Goal: Information Seeking & Learning: Check status

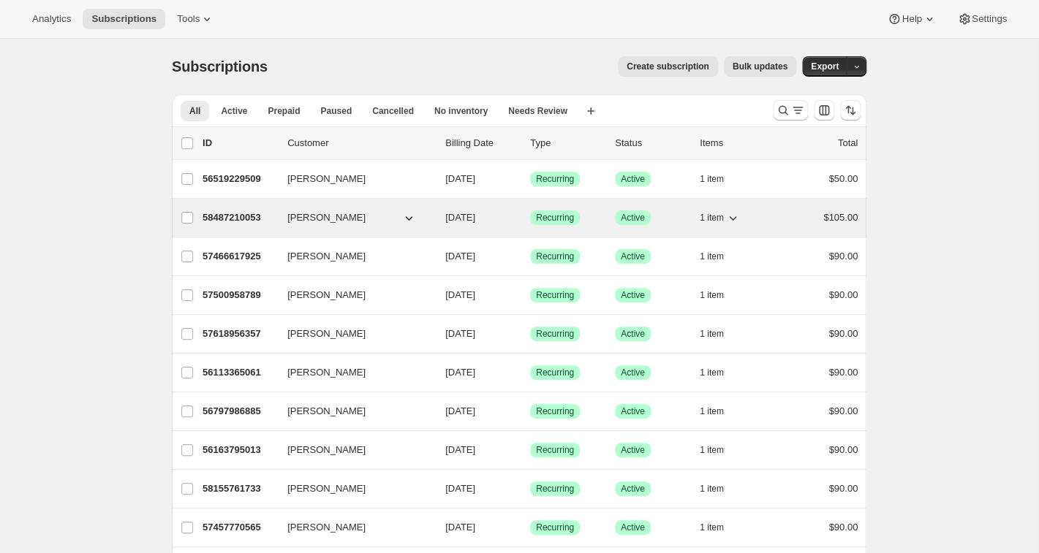
click at [253, 219] on p "58487210053" at bounding box center [239, 218] width 73 height 15
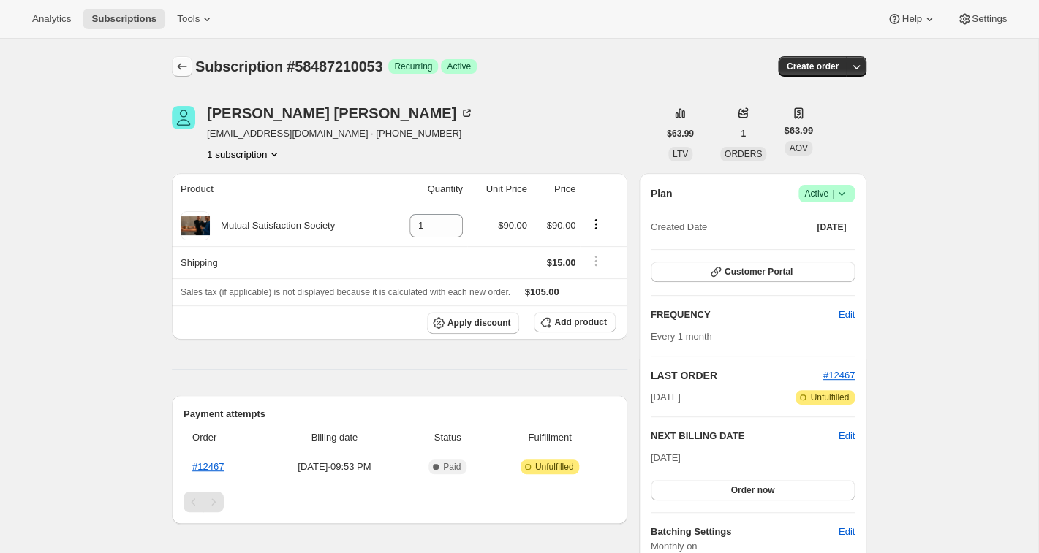
click at [184, 69] on icon "Subscriptions" at bounding box center [182, 66] width 15 height 15
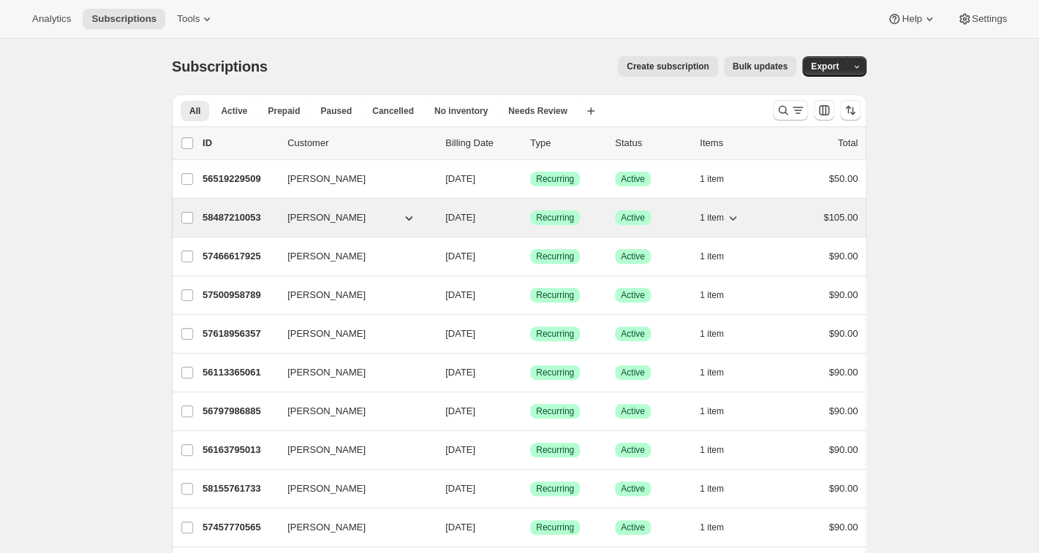
click at [242, 217] on p "58487210053" at bounding box center [239, 218] width 73 height 15
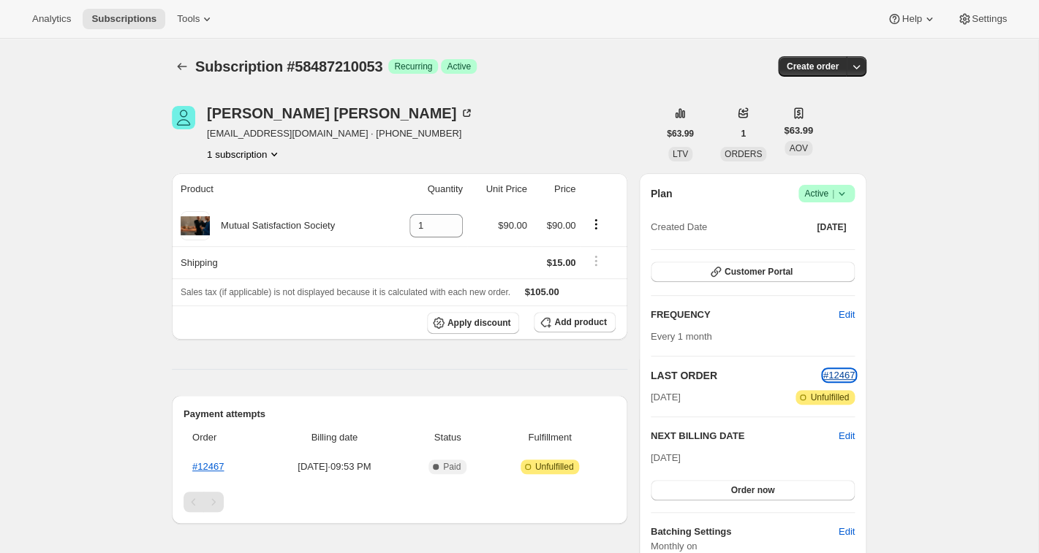
click at [839, 374] on span "#12467" at bounding box center [838, 375] width 31 height 11
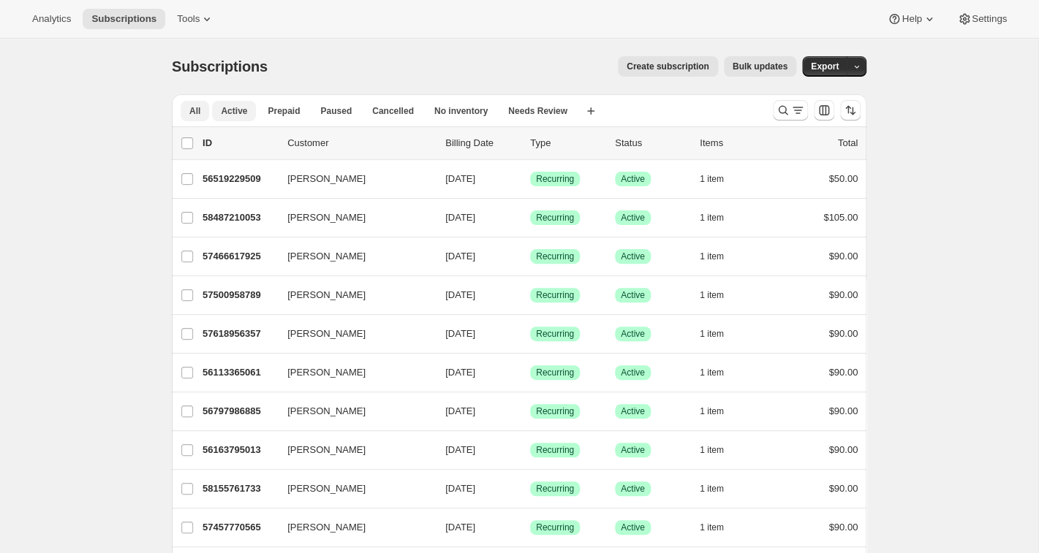
click at [239, 113] on span "Active" at bounding box center [234, 111] width 26 height 12
click at [783, 110] on icon "Search and filter results" at bounding box center [783, 110] width 15 height 15
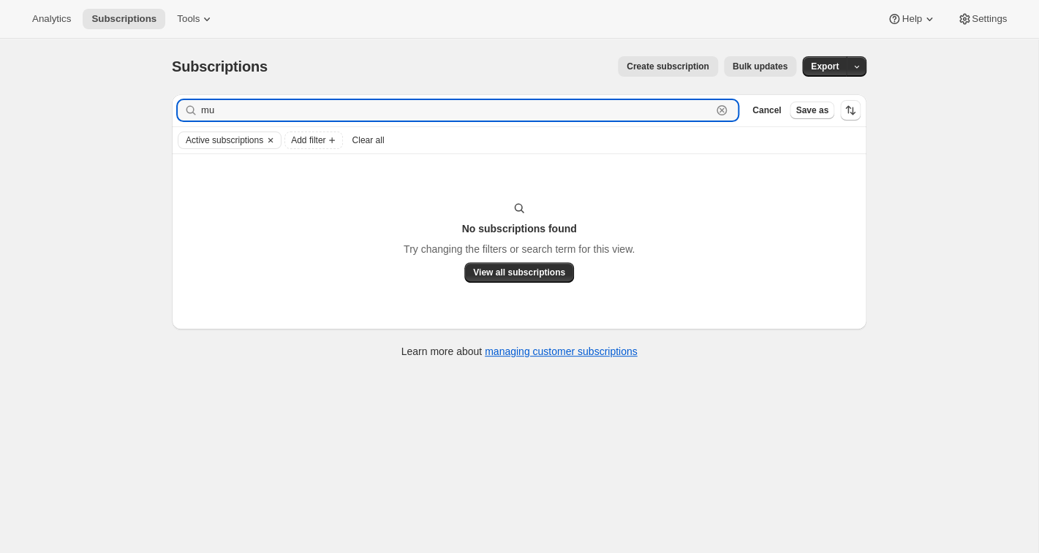
type input "m"
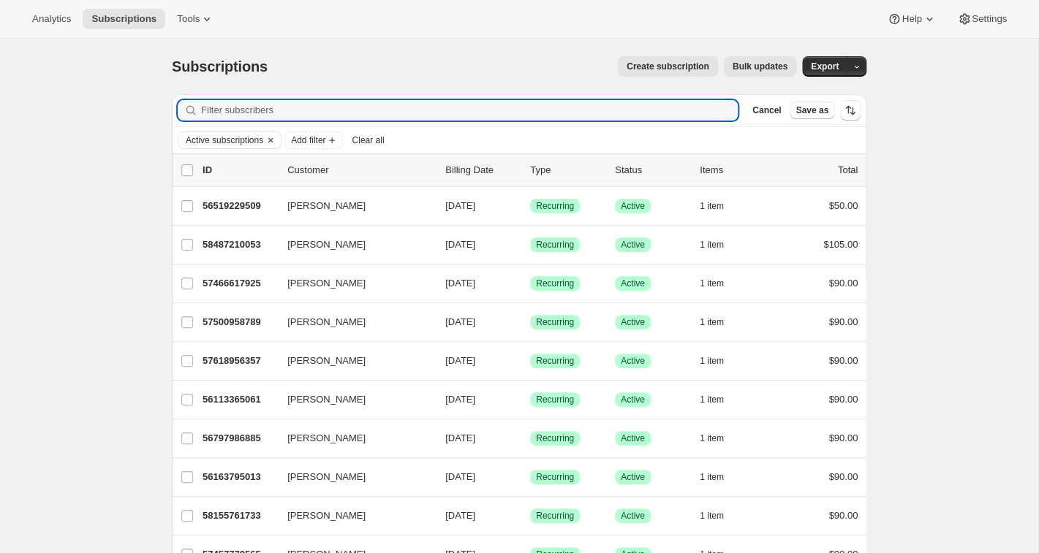
click at [291, 173] on p "Customer" at bounding box center [360, 170] width 146 height 15
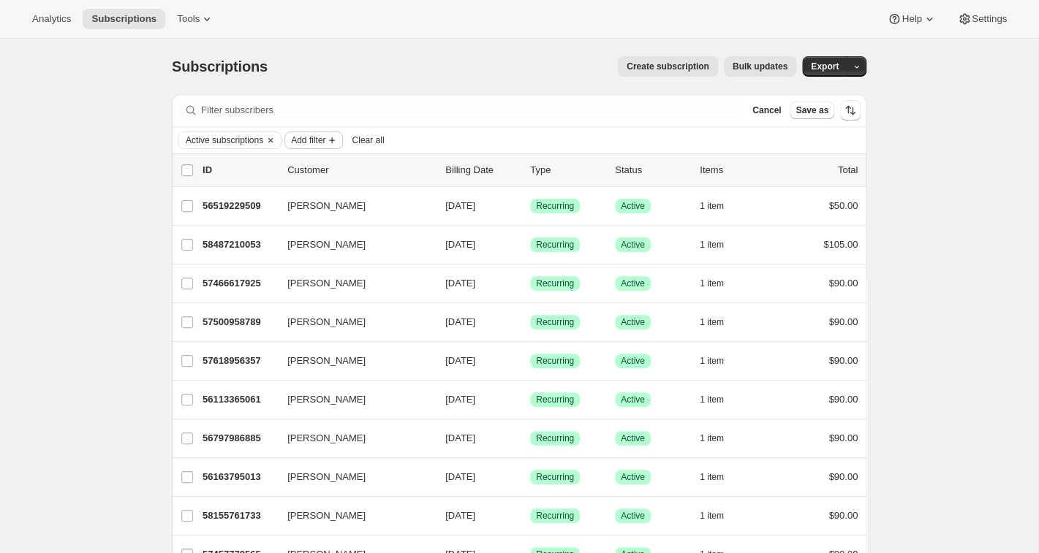
click at [338, 143] on icon "Add filter" at bounding box center [332, 141] width 12 height 12
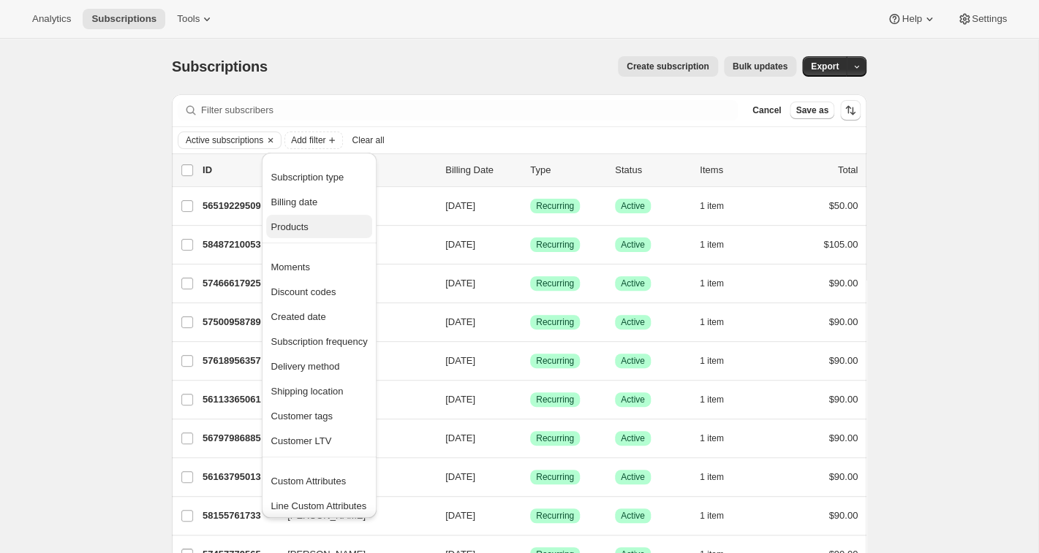
click at [307, 232] on span "Products" at bounding box center [288, 227] width 37 height 11
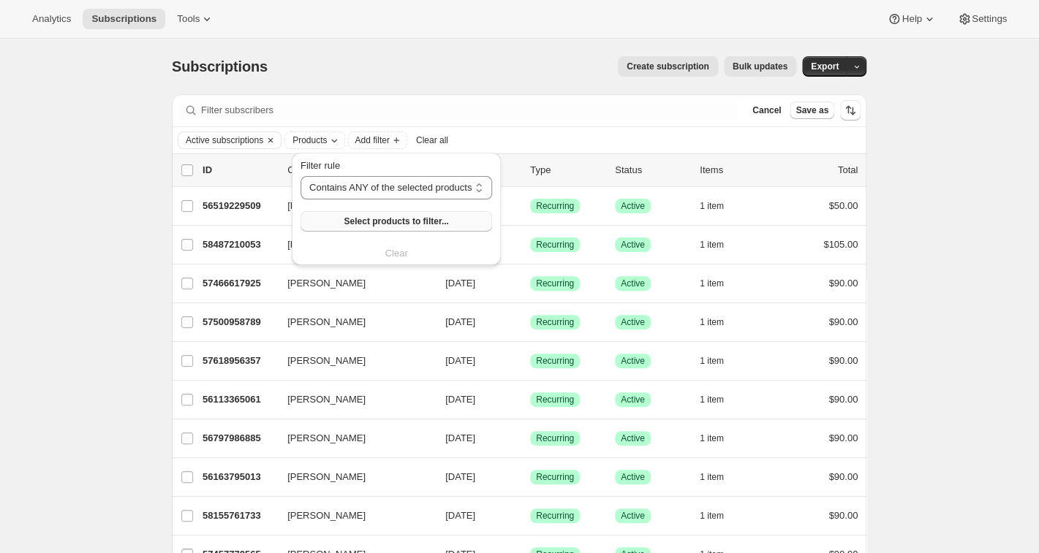
click at [335, 219] on button "Select products to filter..." at bounding box center [396, 221] width 192 height 20
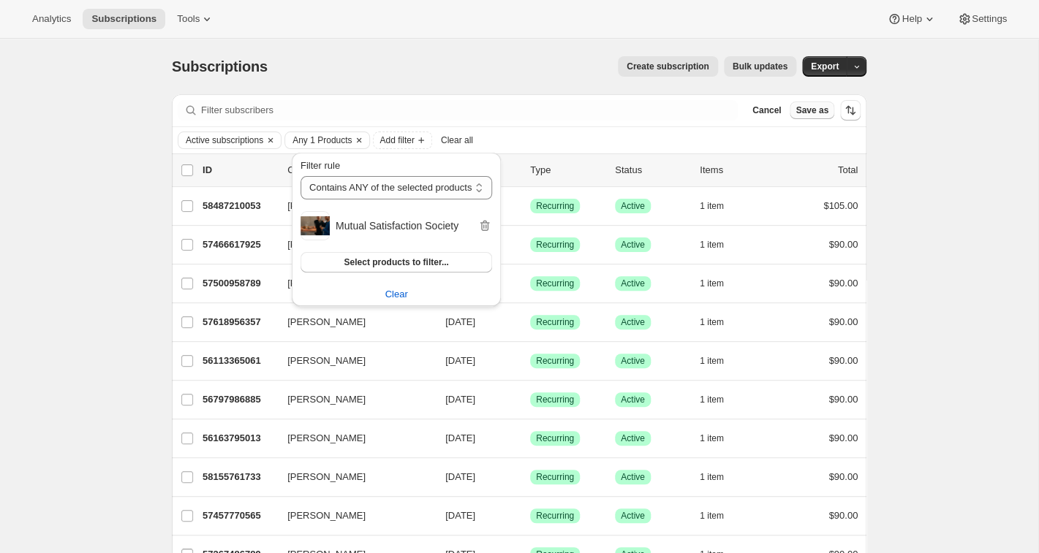
click at [808, 113] on span "Save as" at bounding box center [811, 111] width 33 height 12
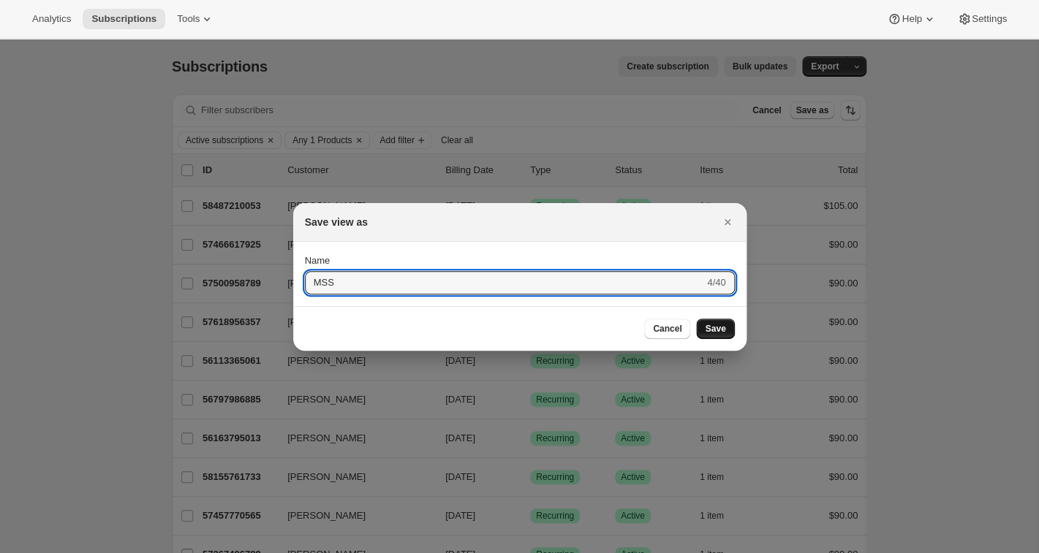
type input "MSS"
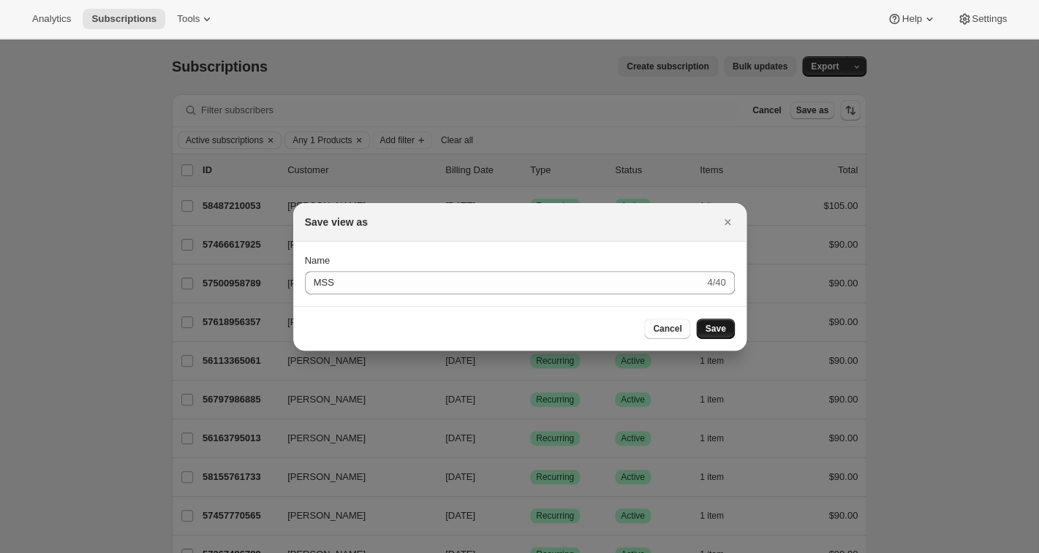
click at [716, 331] on span "Save" at bounding box center [715, 329] width 20 height 12
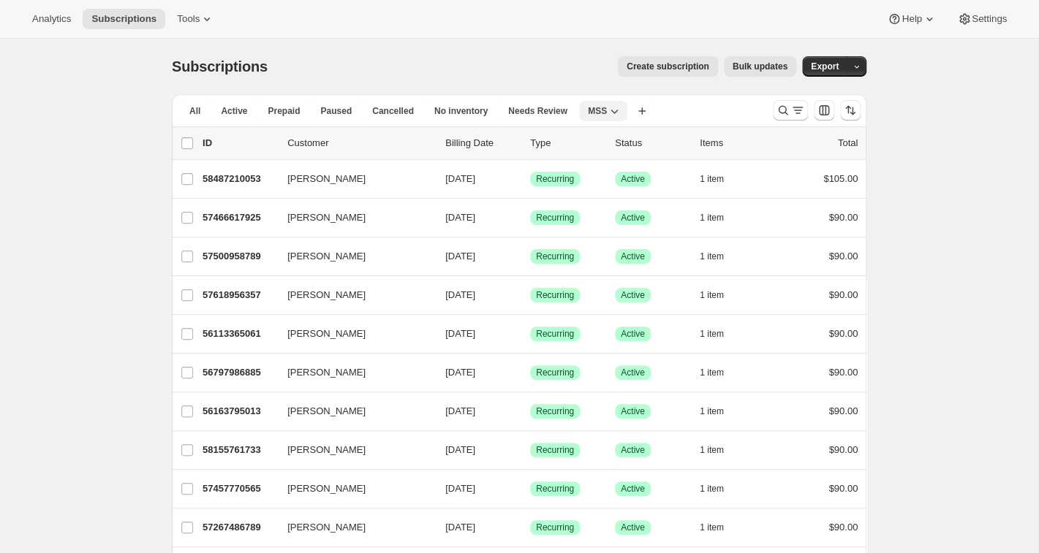
click at [621, 110] on icon "button" at bounding box center [614, 111] width 15 height 15
click at [672, 115] on div "All Active Prepaid Paused Cancelled No inventory Needs Review MSS More views Al…" at bounding box center [466, 110] width 589 height 32
click at [782, 110] on icon "Search and filter results" at bounding box center [783, 110] width 15 height 15
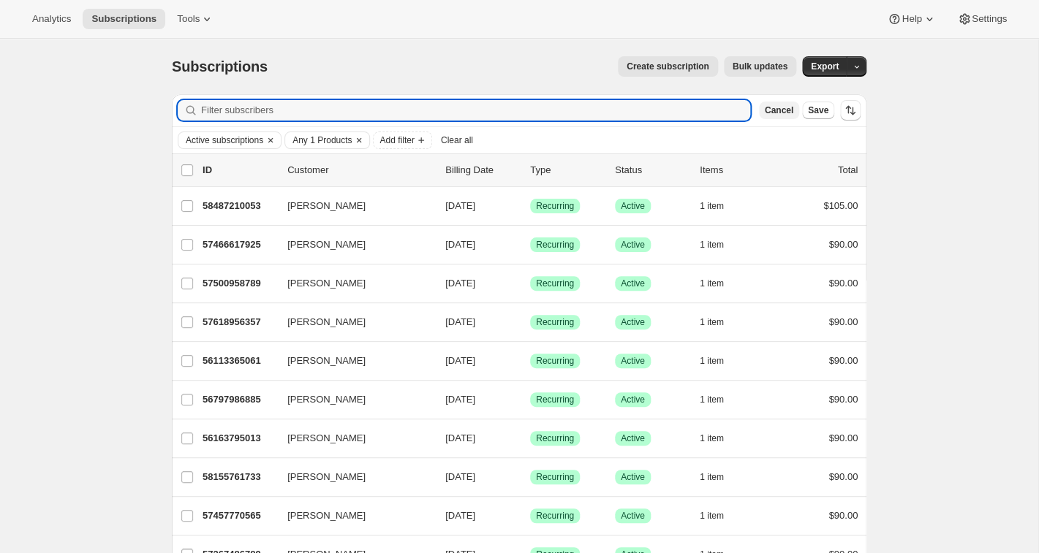
click at [779, 104] on button "Cancel" at bounding box center [779, 111] width 40 height 18
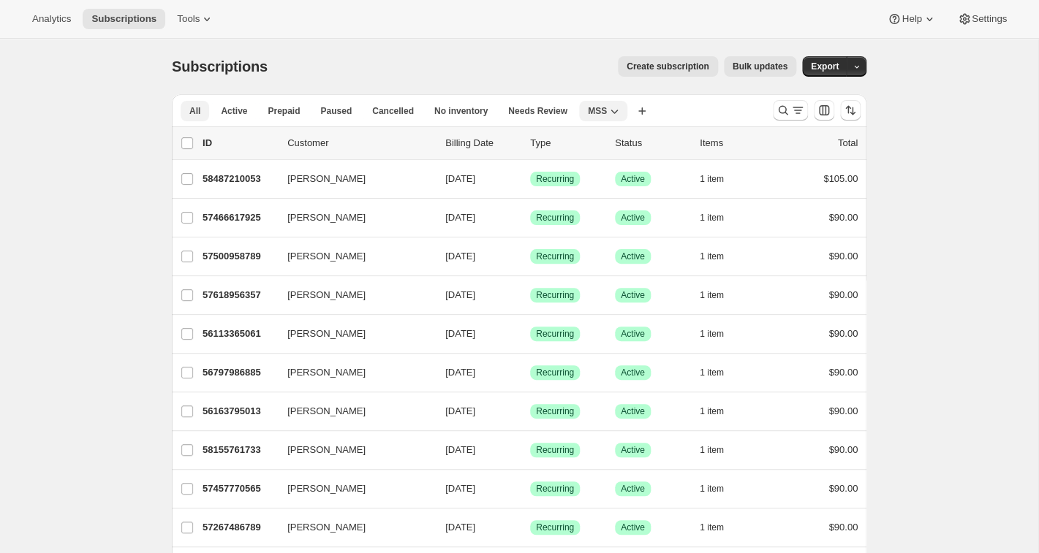
click at [193, 110] on span "All" at bounding box center [194, 111] width 11 height 12
click at [798, 111] on icon "Search and filter results" at bounding box center [798, 110] width 8 height 1
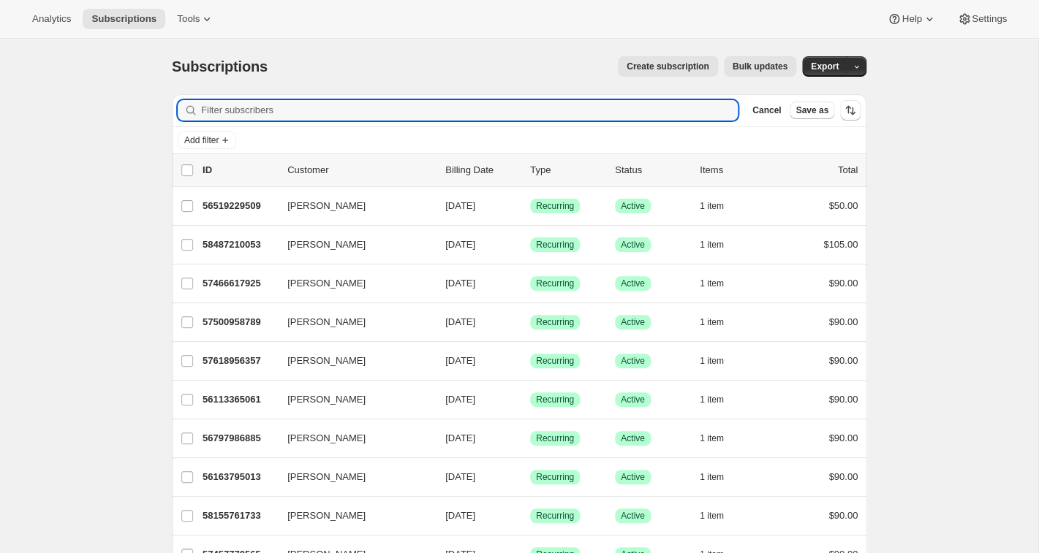
click at [221, 129] on div "Add filter" at bounding box center [519, 140] width 695 height 26
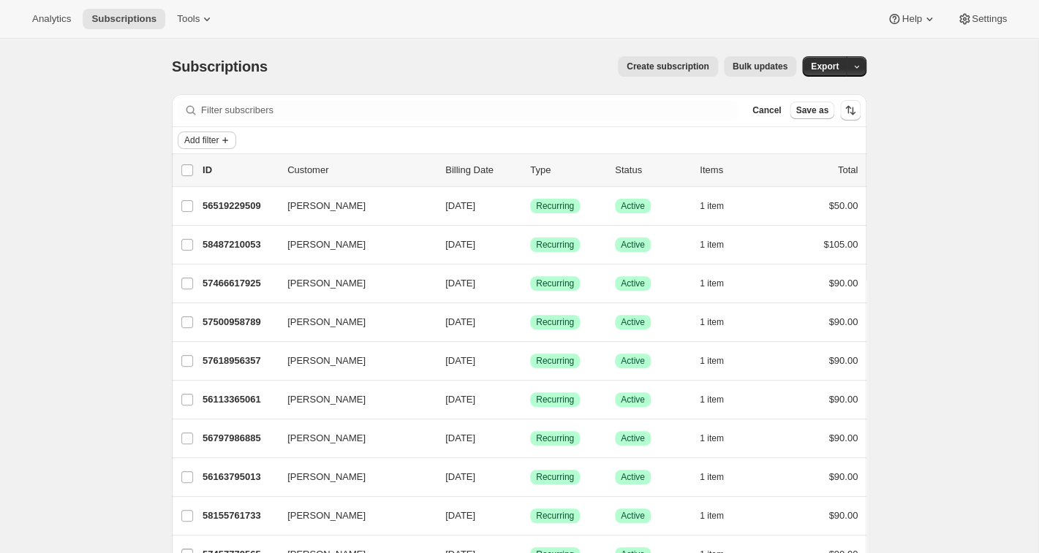
click at [208, 141] on span "Add filter" at bounding box center [201, 141] width 34 height 12
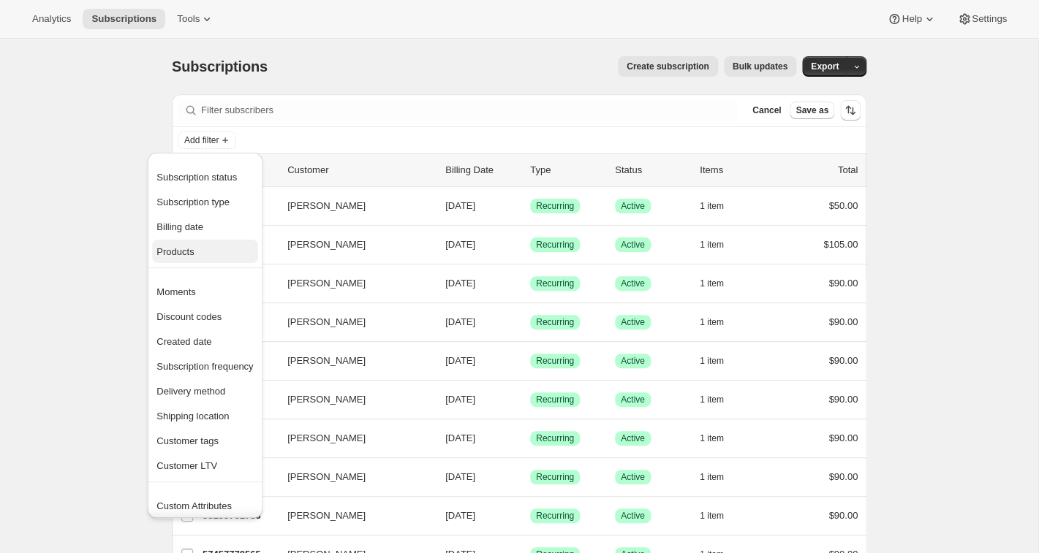
click at [194, 246] on span "Products" at bounding box center [204, 252] width 97 height 15
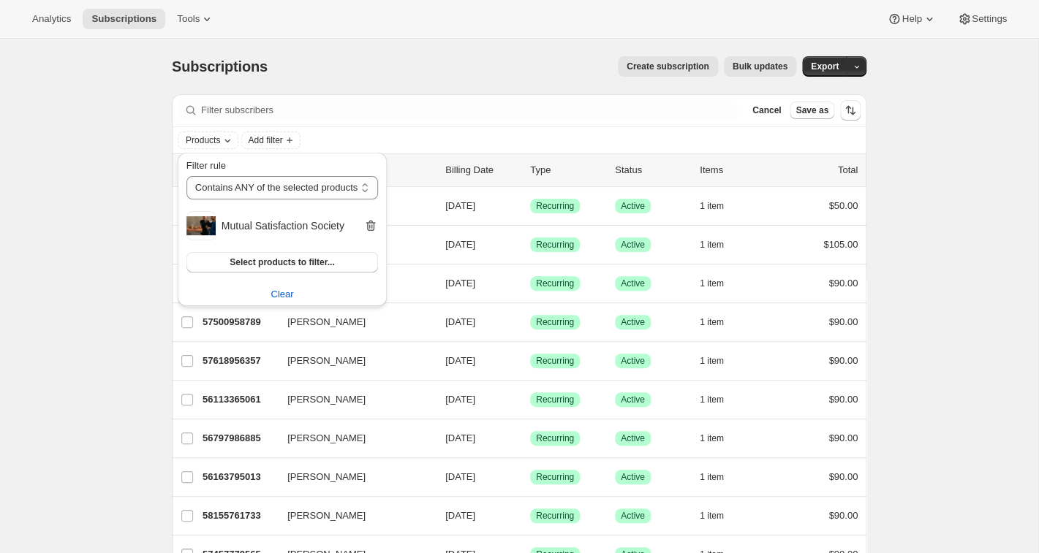
click at [378, 222] on icon "button" at bounding box center [370, 226] width 15 height 15
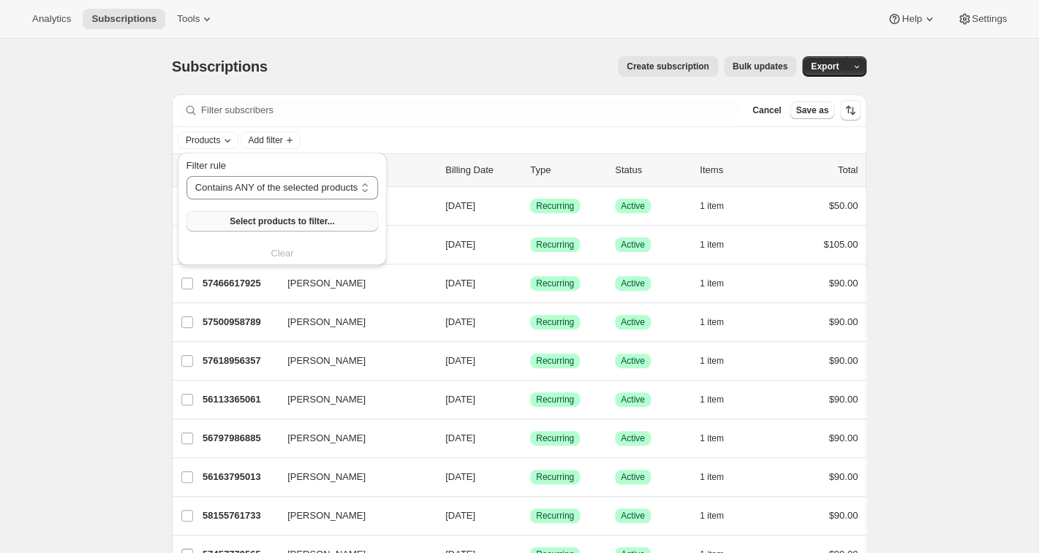
click at [302, 219] on span "Select products to filter..." at bounding box center [282, 222] width 105 height 12
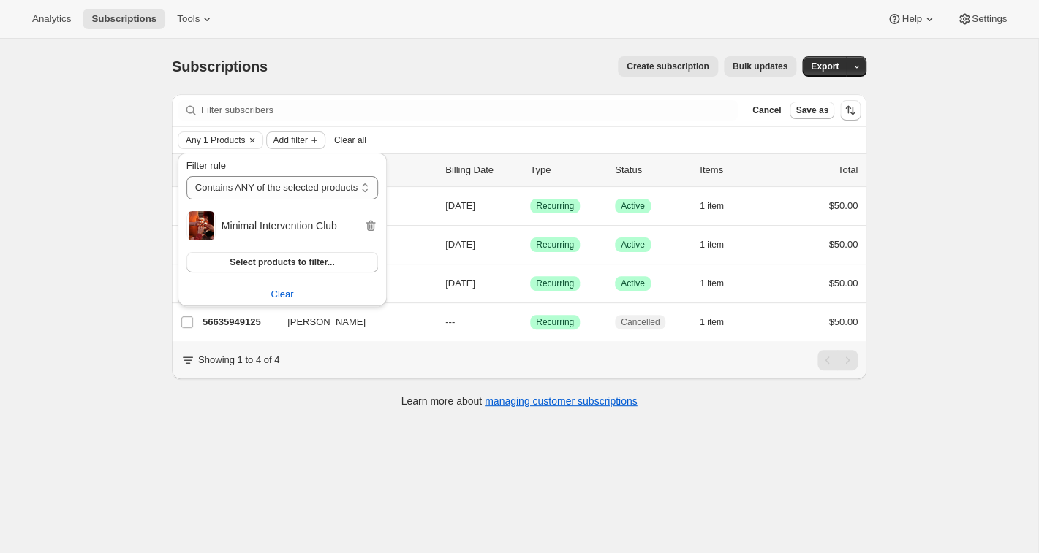
click at [314, 140] on button "Add filter" at bounding box center [295, 141] width 58 height 18
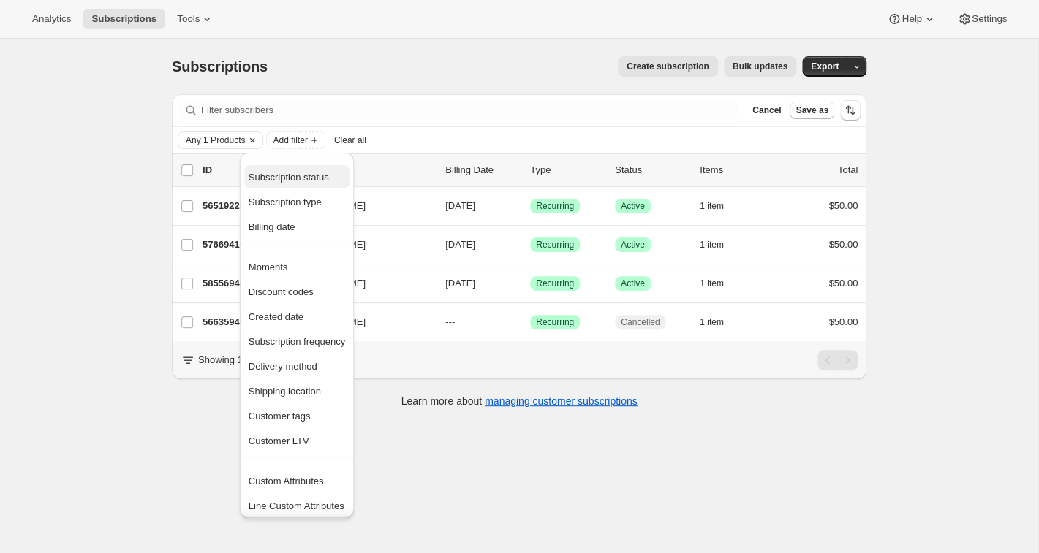
click at [315, 174] on span "Subscription status" at bounding box center [289, 177] width 80 height 11
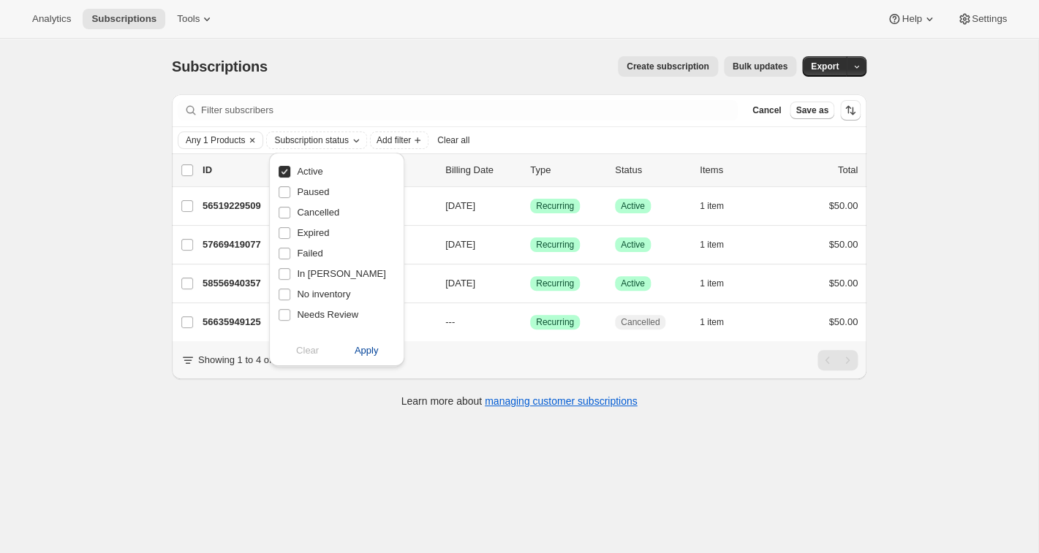
click at [360, 347] on span "Apply" at bounding box center [367, 351] width 24 height 15
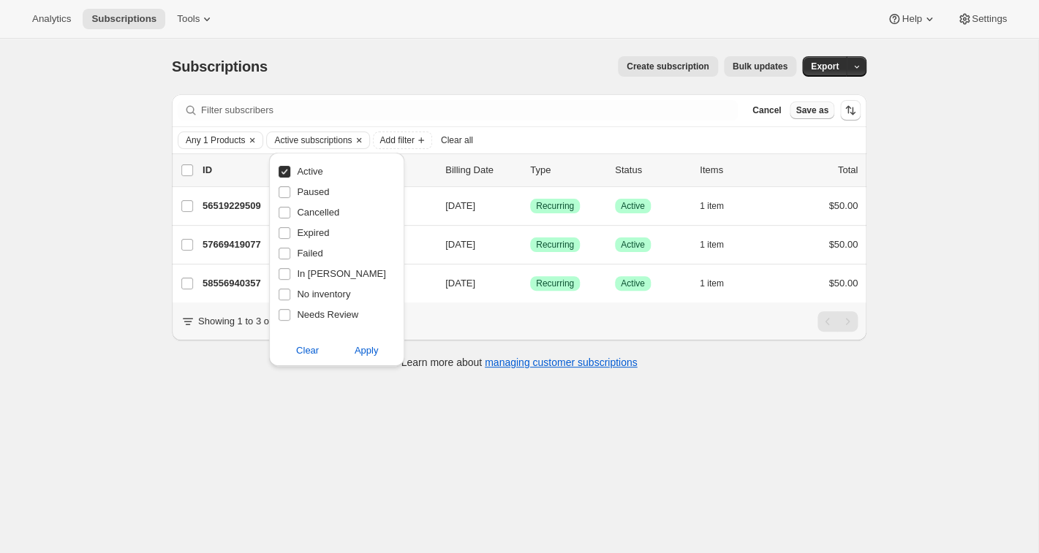
click at [813, 109] on span "Save as" at bounding box center [811, 111] width 33 height 12
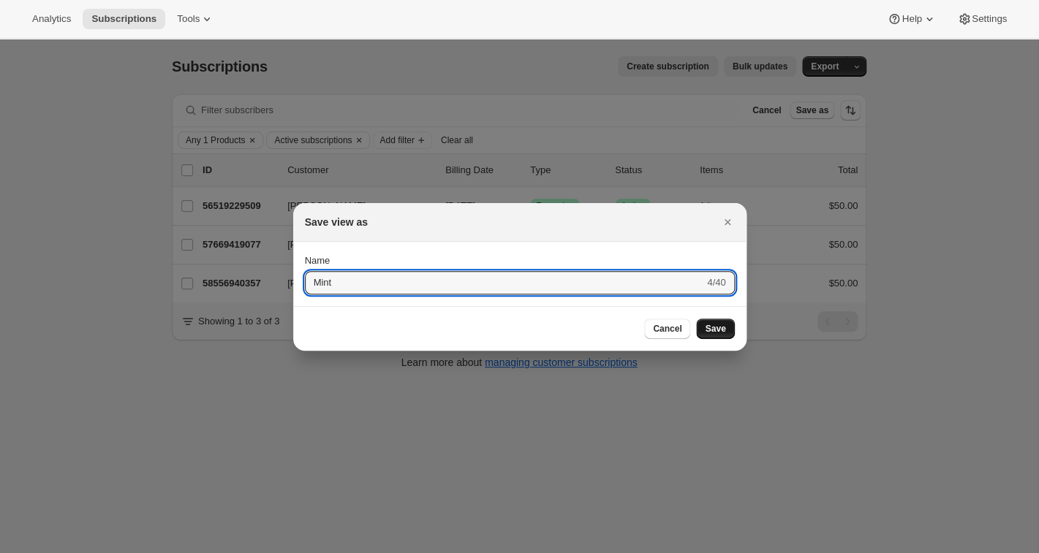
type input "Mint"
click at [719, 329] on span "Save" at bounding box center [715, 329] width 20 height 12
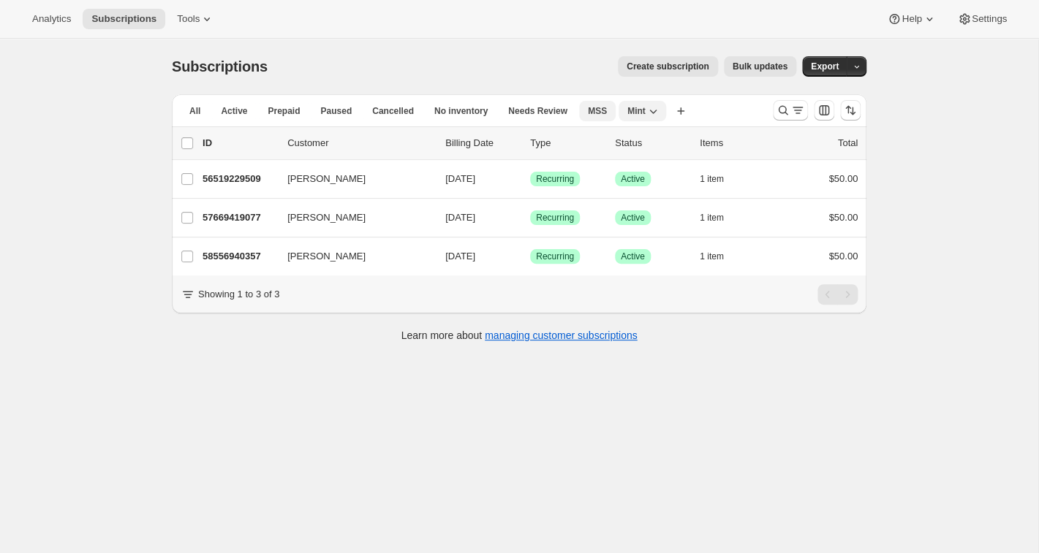
click at [599, 113] on span "MSS" at bounding box center [597, 111] width 19 height 12
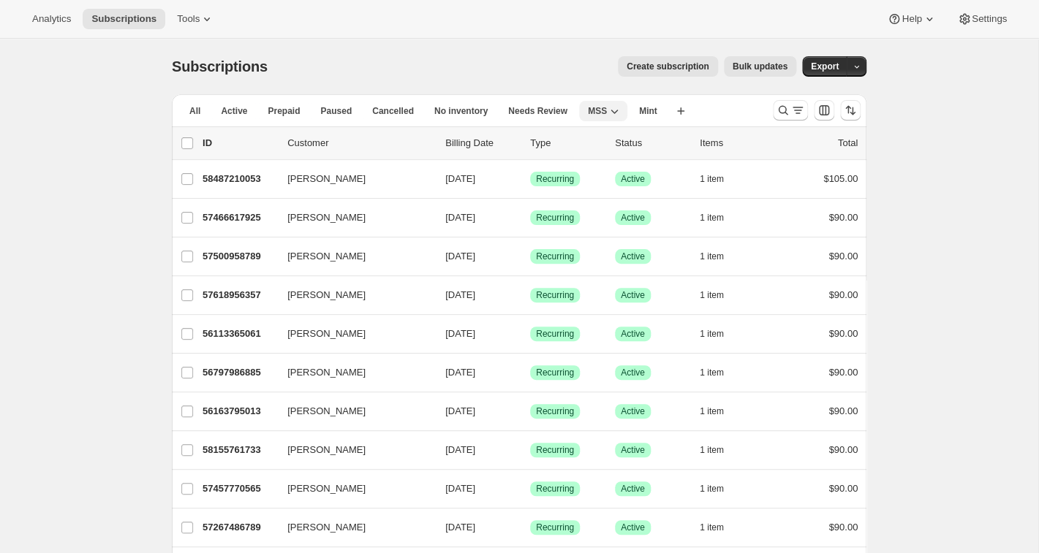
click at [620, 114] on icon "button" at bounding box center [614, 111] width 15 height 15
click at [556, 64] on div "Create subscription Bulk updates" at bounding box center [540, 66] width 511 height 20
click at [656, 111] on span "Mint" at bounding box center [648, 111] width 18 height 12
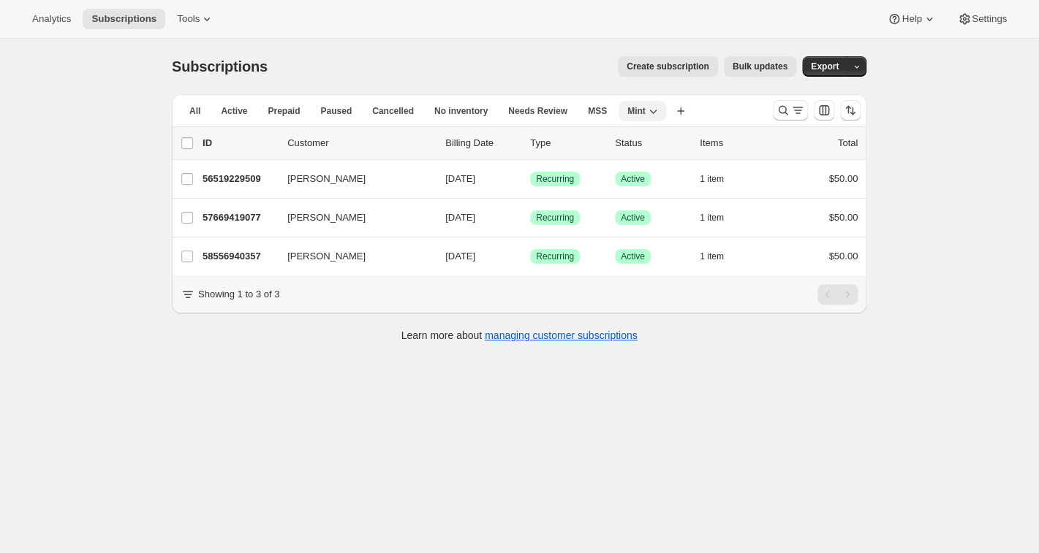
click at [656, 109] on icon "button" at bounding box center [653, 111] width 15 height 15
click at [635, 137] on span "Duplicate view" at bounding box center [653, 141] width 61 height 11
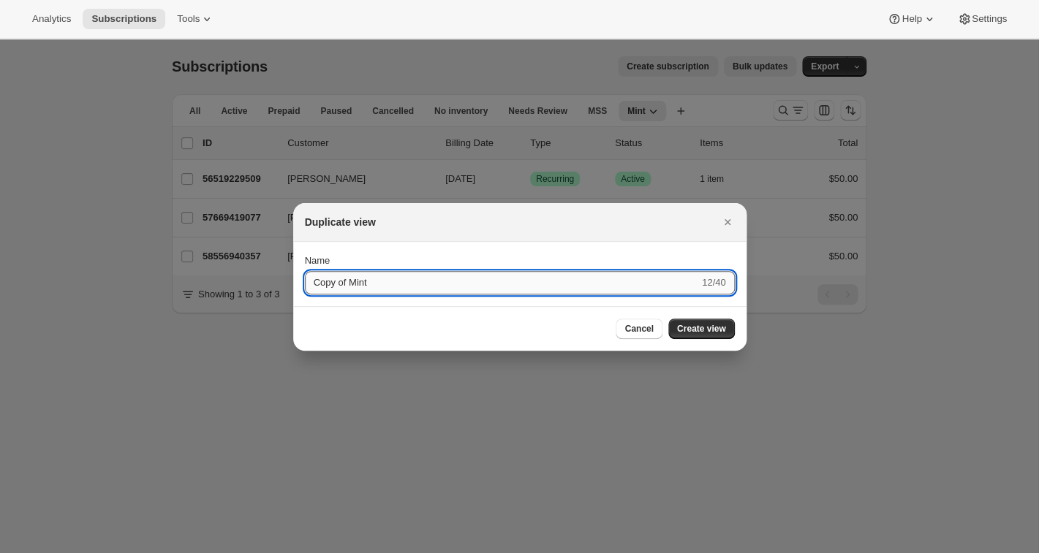
drag, startPoint x: 379, startPoint y: 284, endPoint x: 198, endPoint y: 281, distance: 180.6
click at [305, 281] on input "Copy of Mint" at bounding box center [502, 282] width 394 height 23
type input "Related"
click at [643, 332] on span "Cancel" at bounding box center [638, 329] width 29 height 12
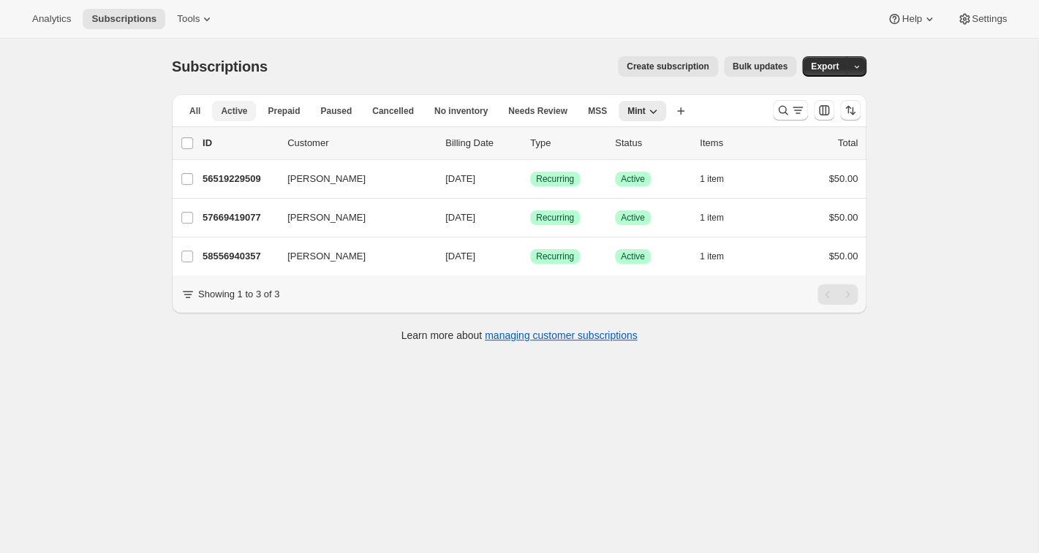
click at [234, 108] on span "Active" at bounding box center [234, 111] width 26 height 12
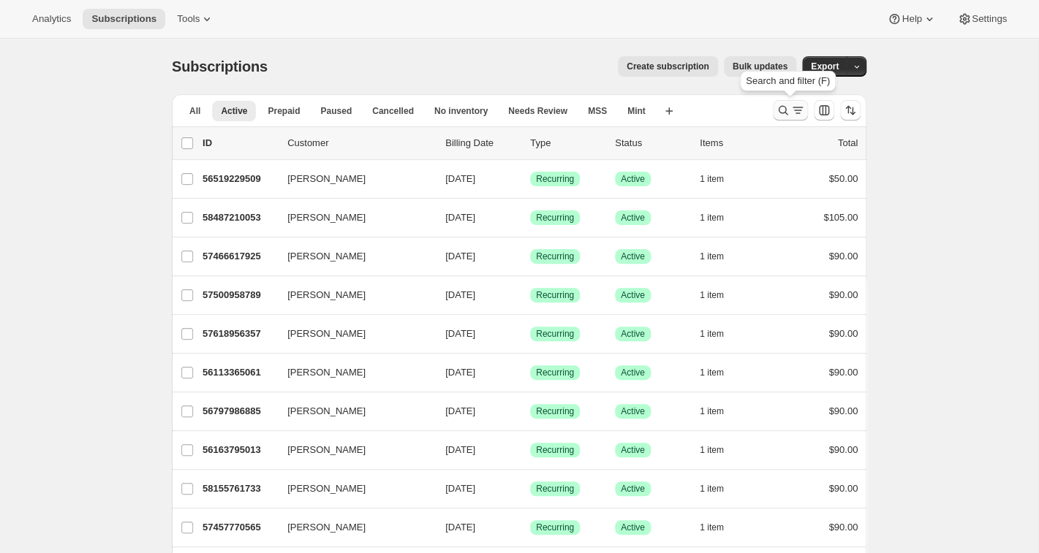
click at [800, 113] on icon "Search and filter results" at bounding box center [797, 110] width 15 height 15
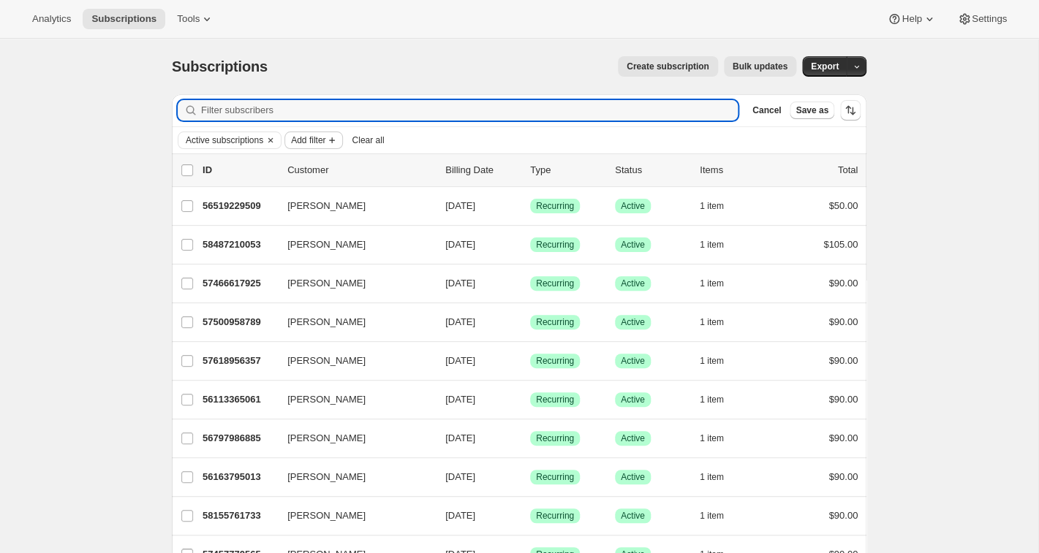
click at [338, 136] on icon "Add filter" at bounding box center [332, 141] width 12 height 12
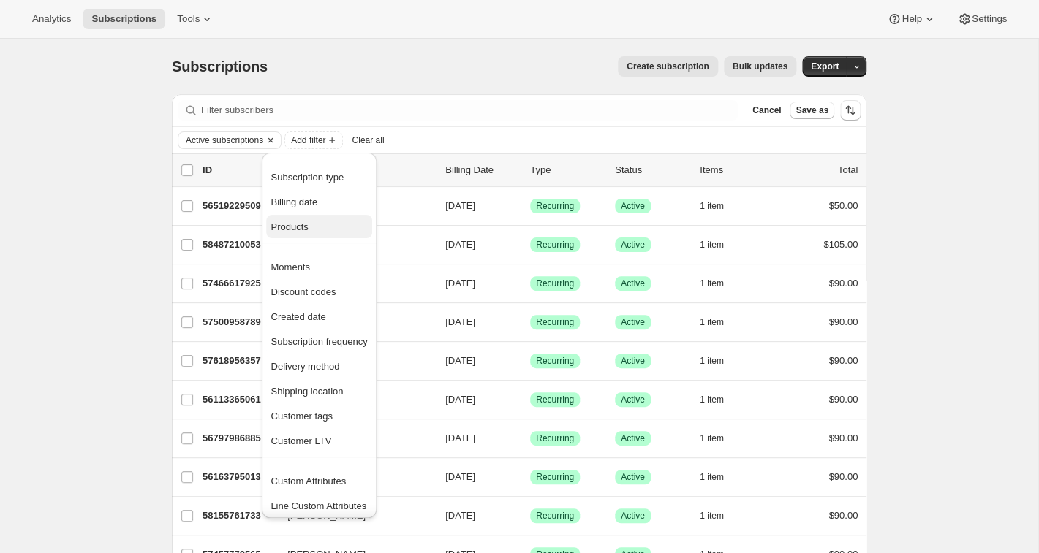
click at [299, 228] on span "Products" at bounding box center [288, 227] width 37 height 11
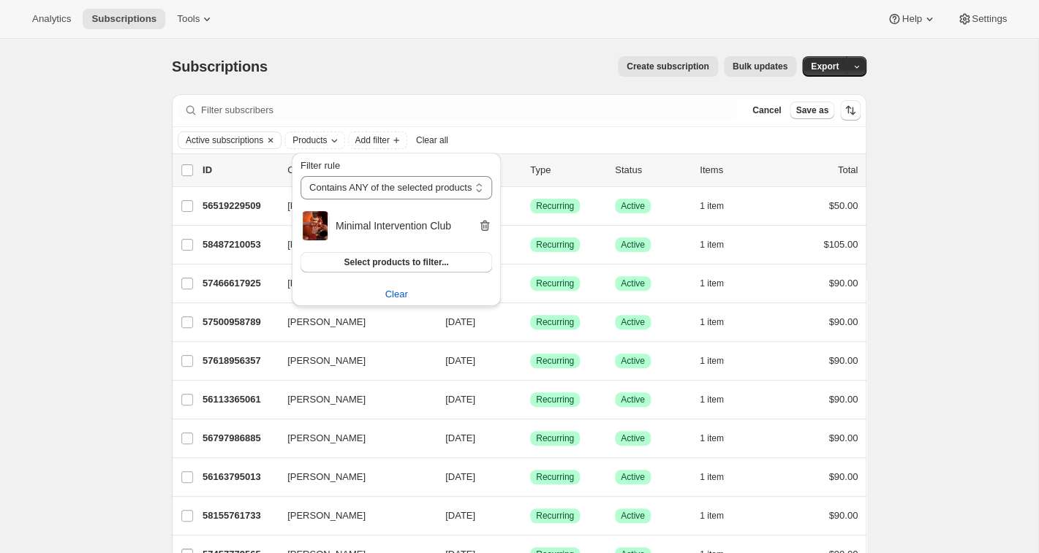
click at [490, 222] on icon "button" at bounding box center [485, 226] width 10 height 11
click at [385, 217] on span "Select products to filter..." at bounding box center [396, 222] width 105 height 12
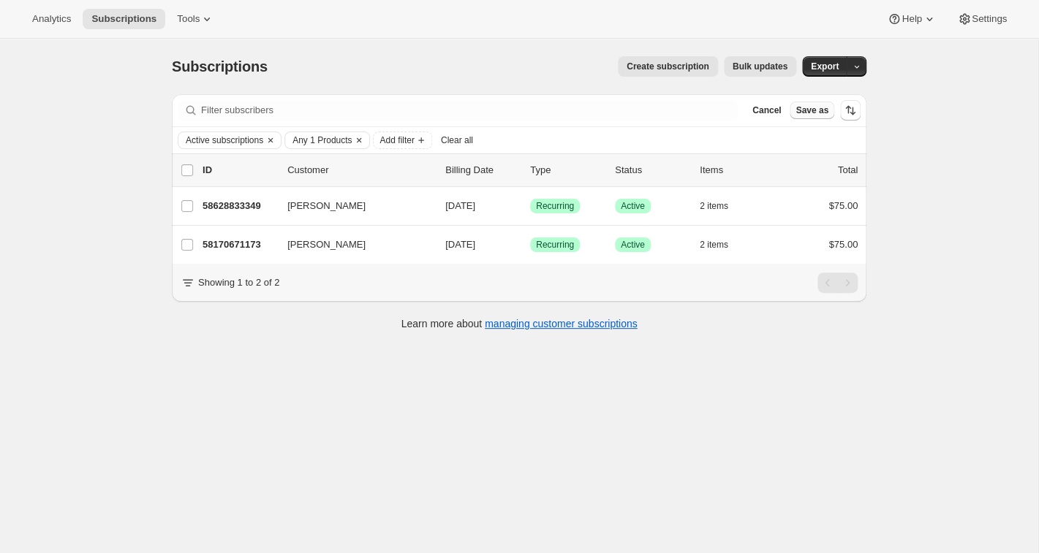
click at [806, 110] on span "Save as" at bounding box center [811, 111] width 33 height 12
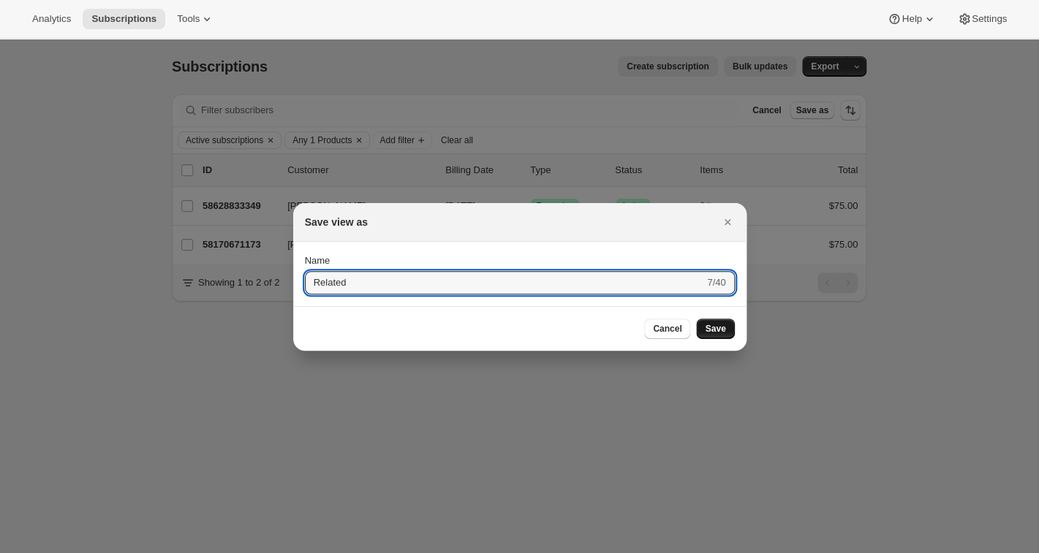
type input "Related"
click at [717, 327] on span "Save" at bounding box center [715, 329] width 20 height 12
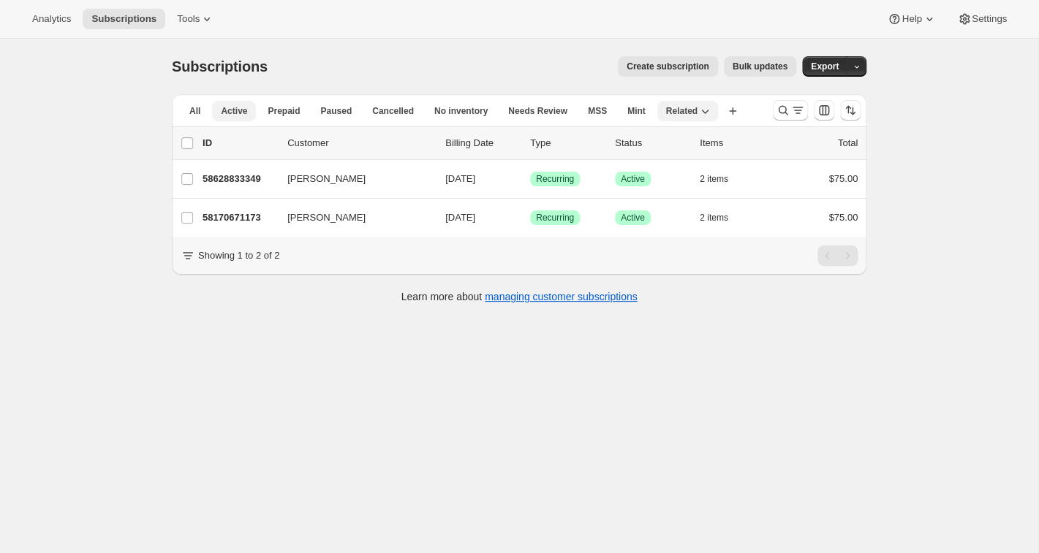
click at [227, 107] on span "Active" at bounding box center [234, 111] width 26 height 12
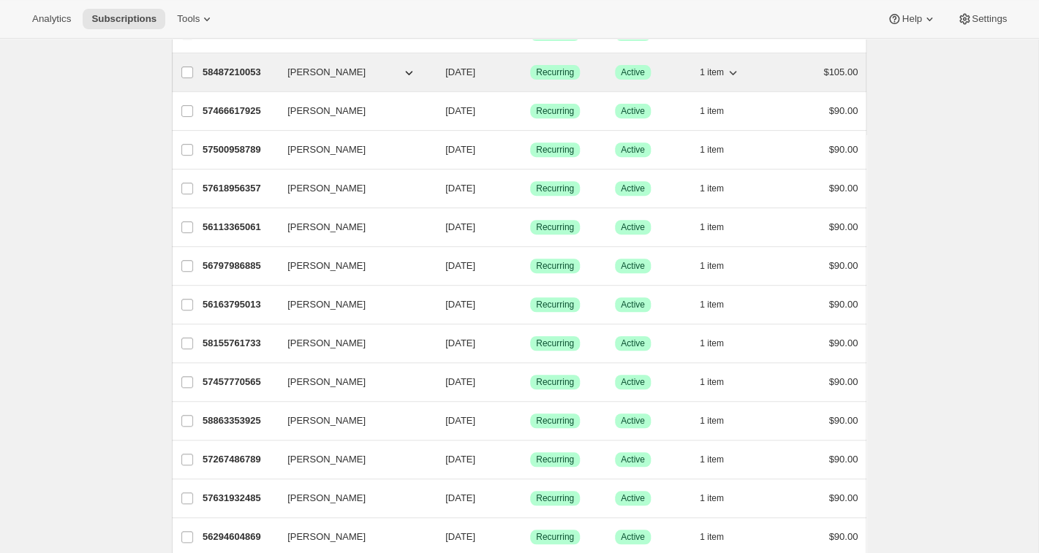
scroll to position [154, 0]
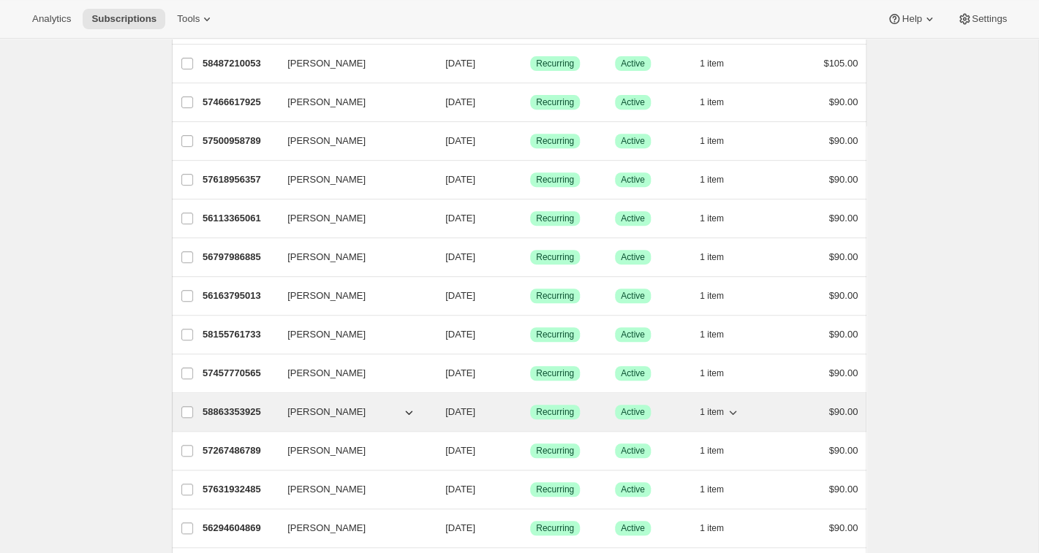
click at [263, 412] on p "58863353925" at bounding box center [239, 412] width 73 height 15
